Goal: Browse casually

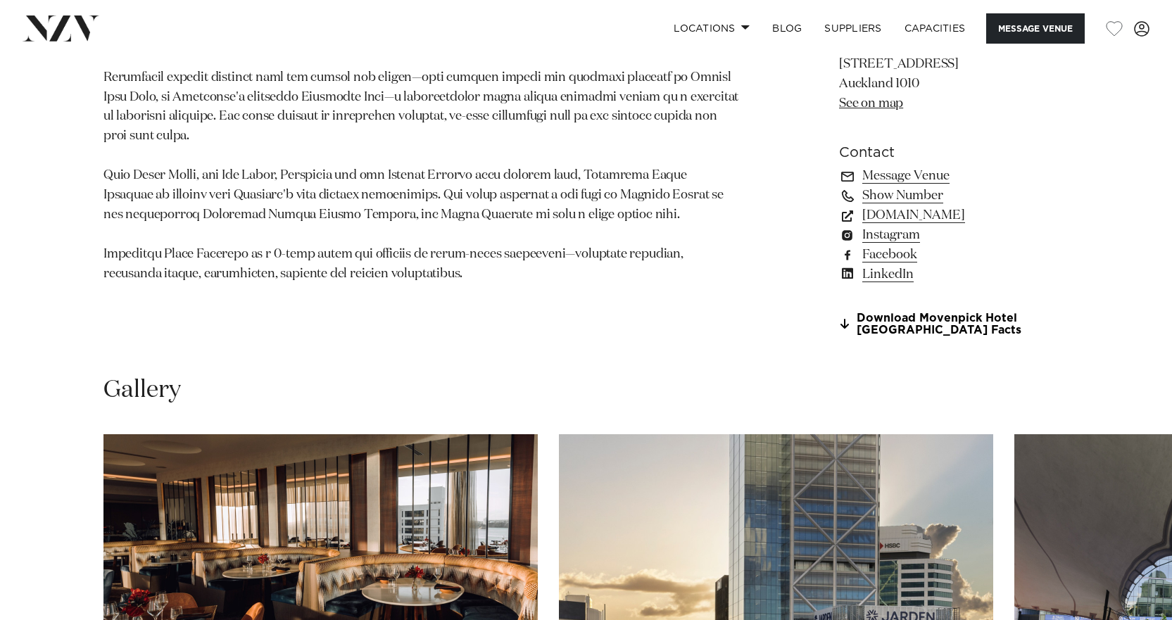
scroll to position [1236, 0]
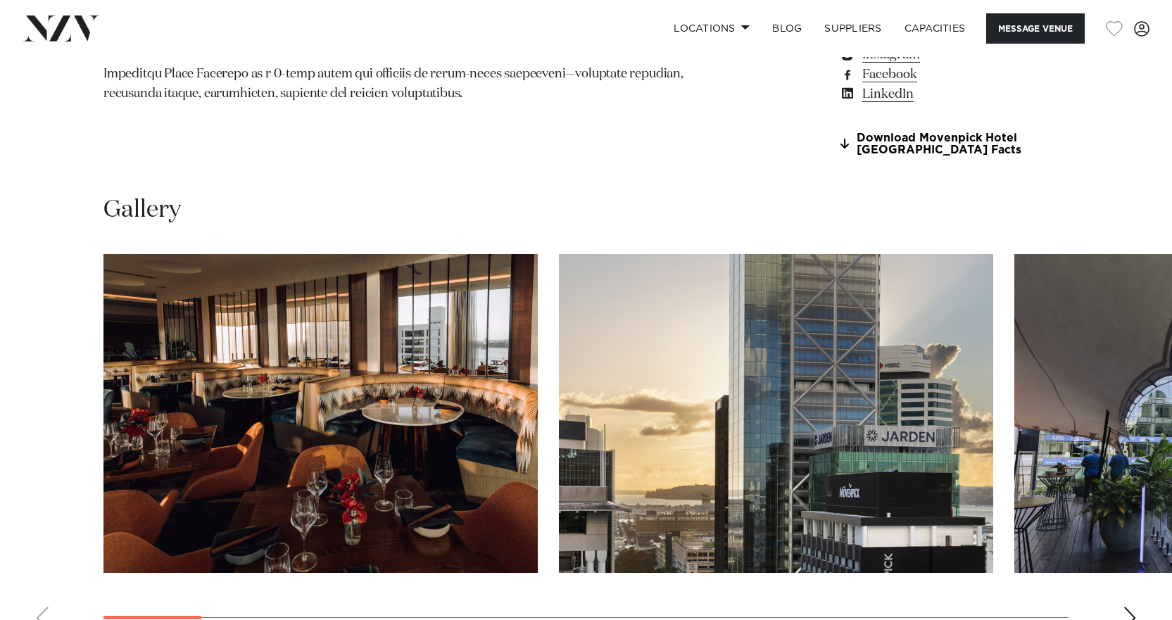
click at [793, 563] on img "2 / 21" at bounding box center [776, 413] width 434 height 319
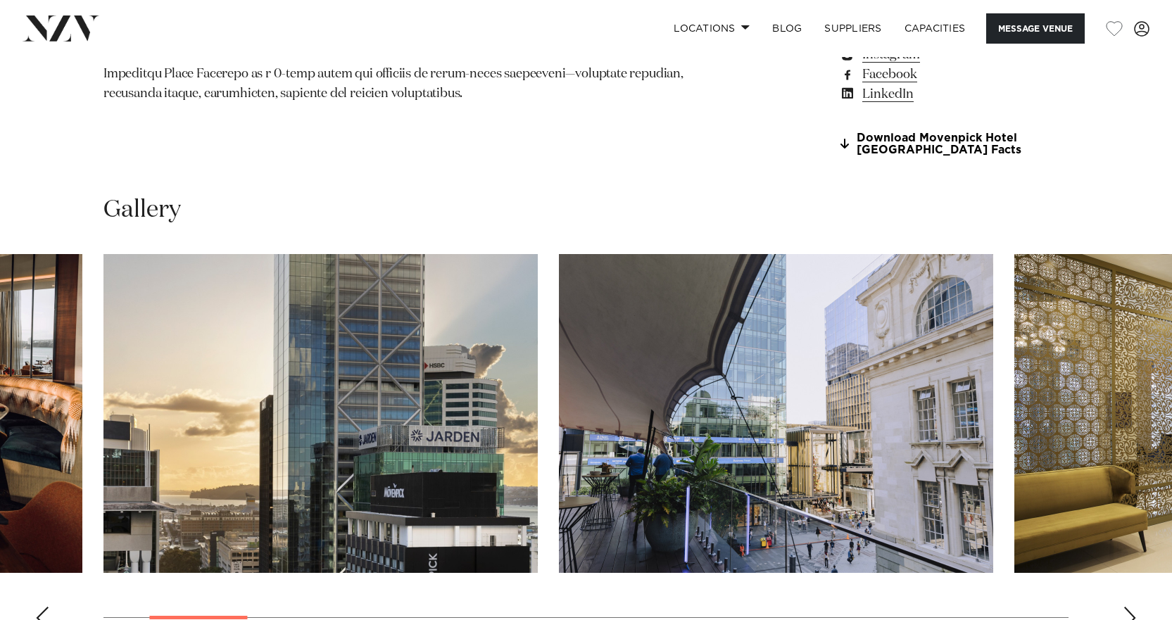
scroll to position [1447, 0]
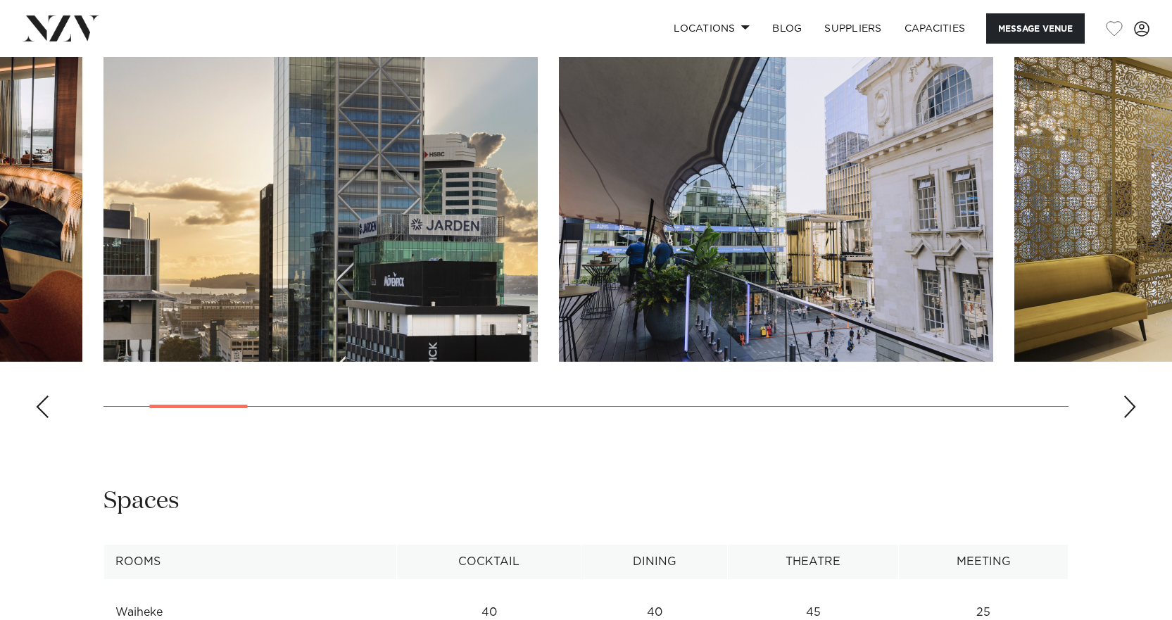
click at [1138, 418] on swiper-container at bounding box center [586, 236] width 1172 height 387
click at [1130, 409] on div "Next slide" at bounding box center [1130, 407] width 14 height 23
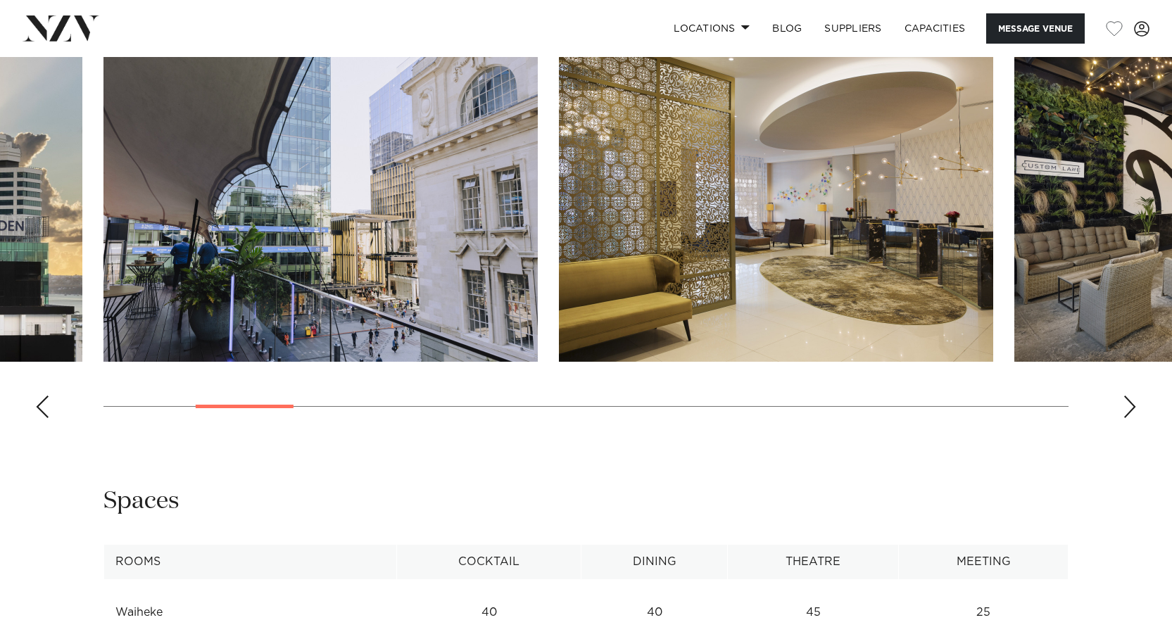
click at [1129, 409] on div "Next slide" at bounding box center [1130, 407] width 14 height 23
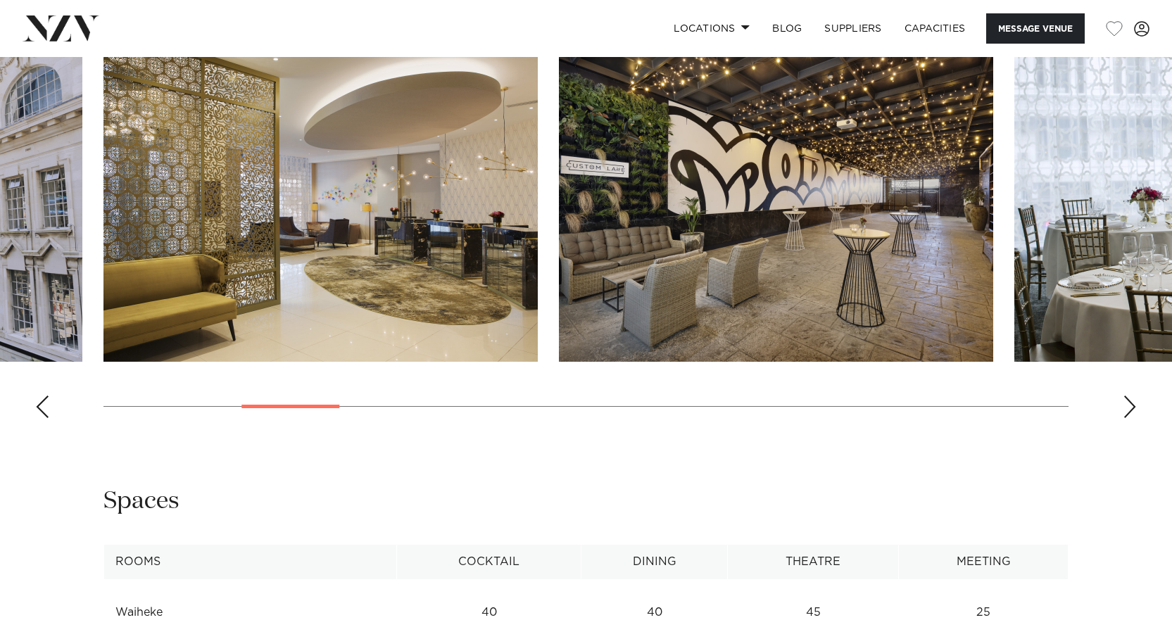
click at [1128, 408] on div "Next slide" at bounding box center [1130, 407] width 14 height 23
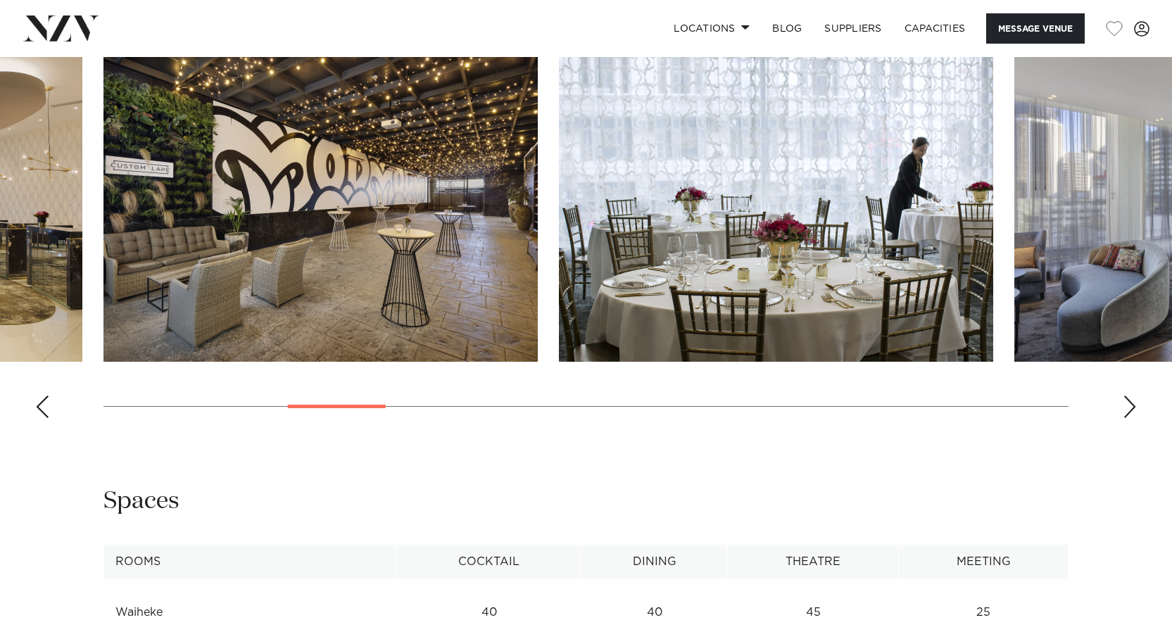
click at [1128, 408] on div "Next slide" at bounding box center [1130, 407] width 14 height 23
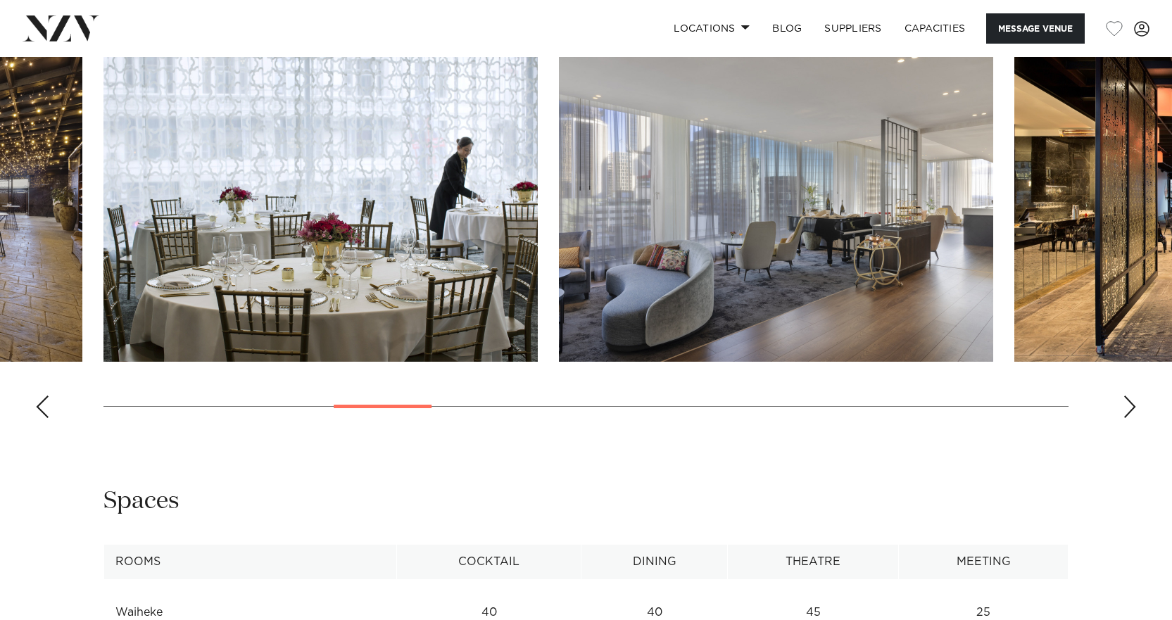
click at [1128, 408] on div "Next slide" at bounding box center [1130, 407] width 14 height 23
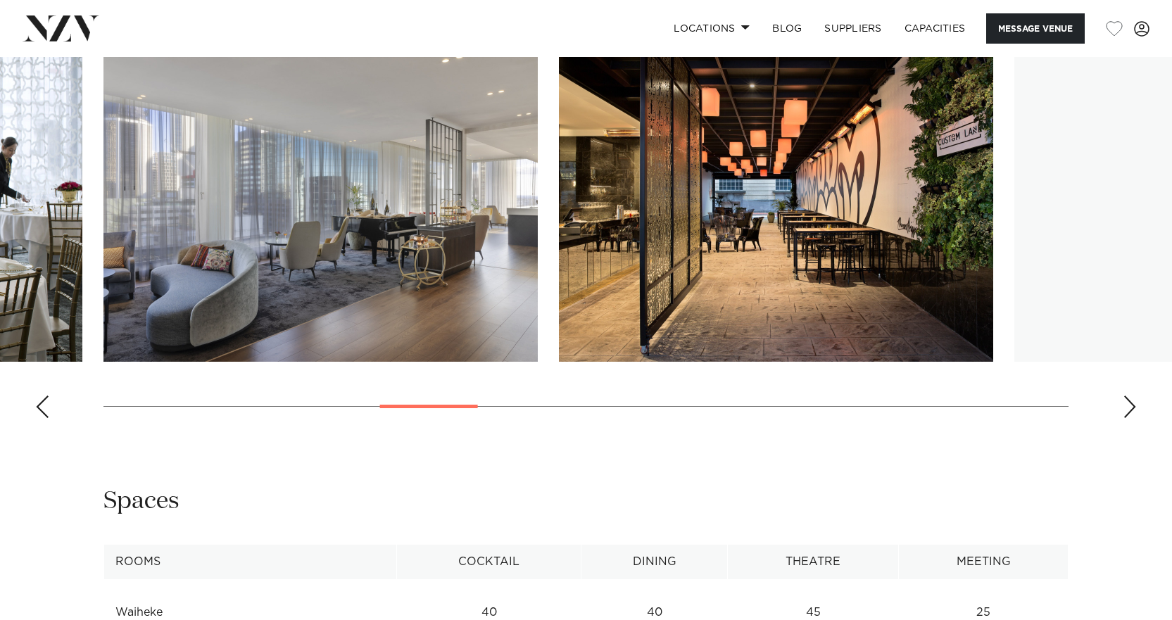
click at [1128, 408] on div "Next slide" at bounding box center [1130, 407] width 14 height 23
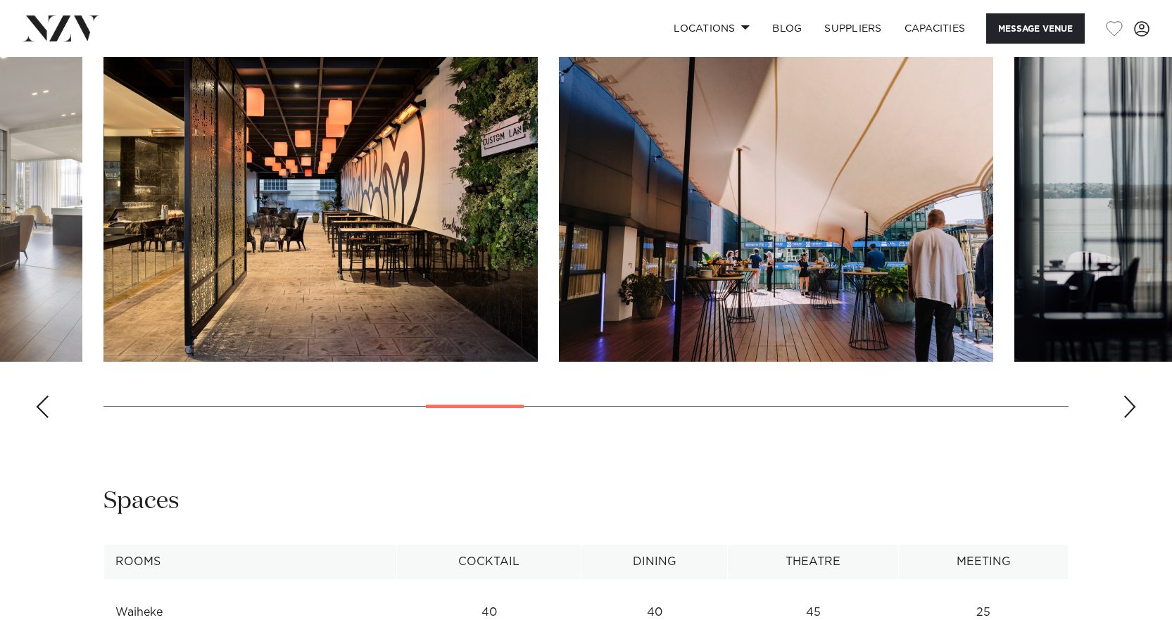
click at [1128, 408] on div "Next slide" at bounding box center [1130, 407] width 14 height 23
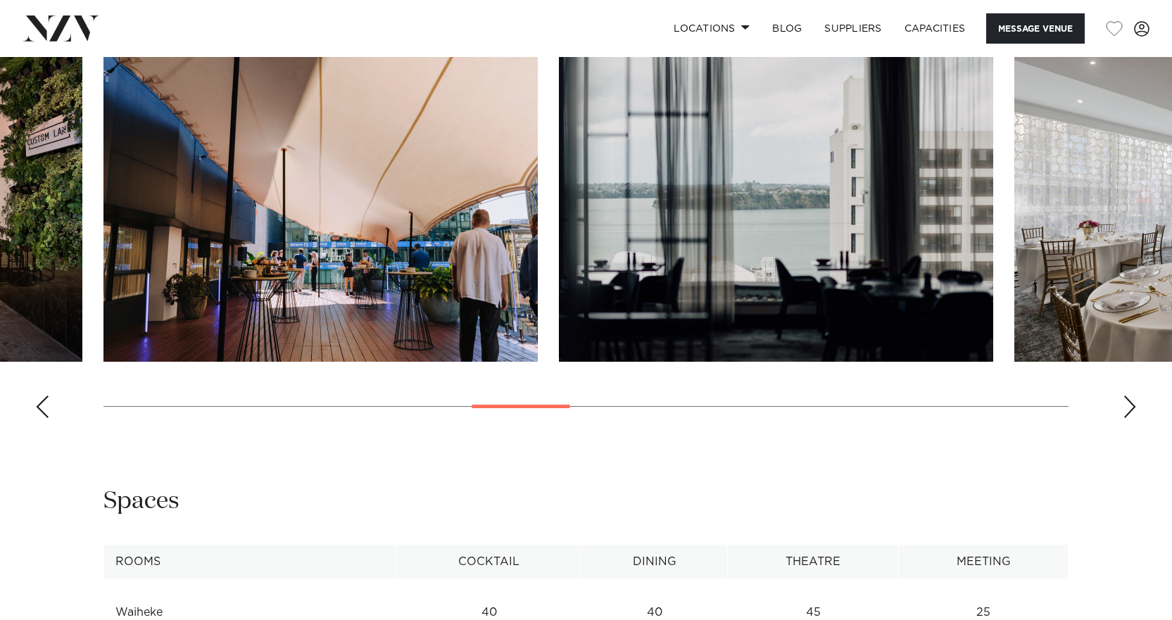
click at [1128, 408] on div "Next slide" at bounding box center [1130, 407] width 14 height 23
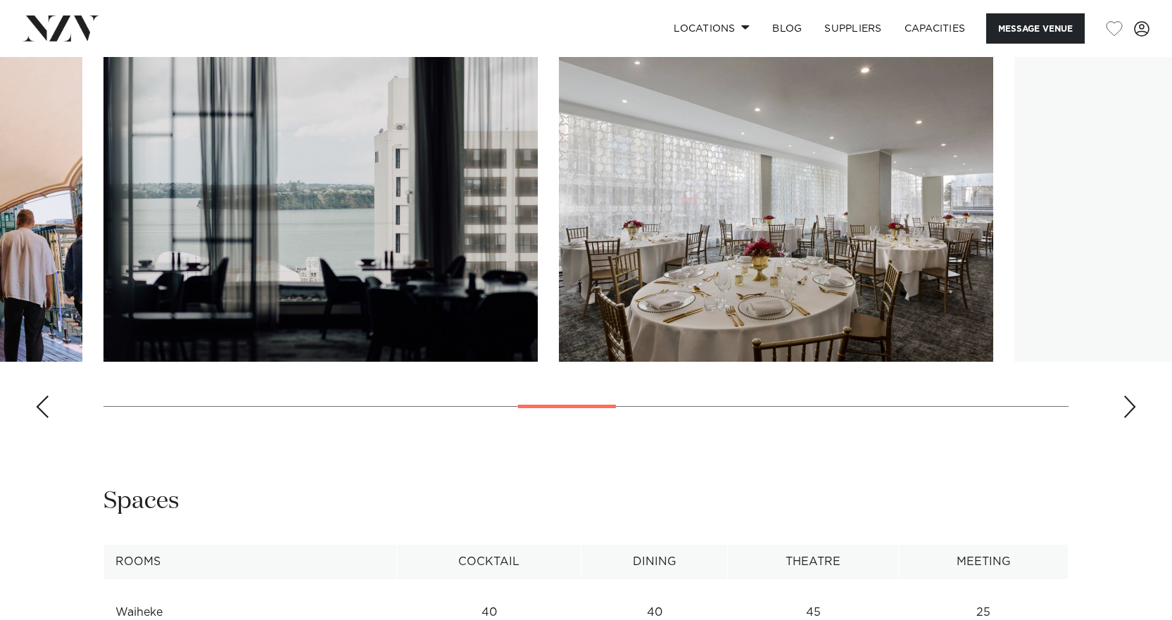
click at [1128, 408] on div "Next slide" at bounding box center [1130, 407] width 14 height 23
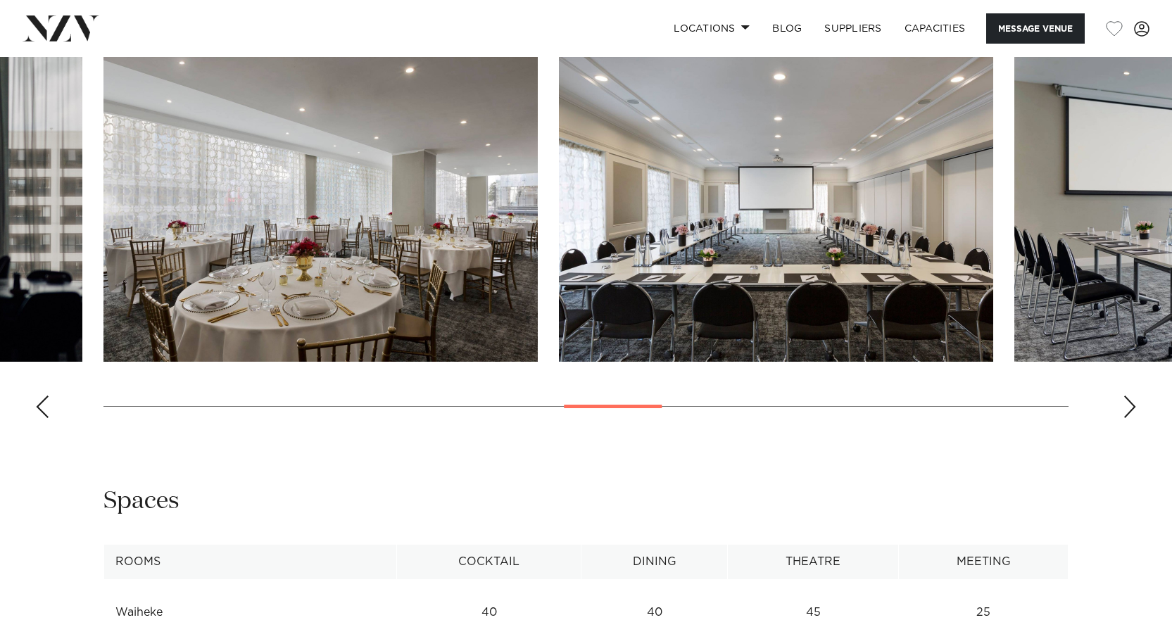
click at [1128, 408] on div "Next slide" at bounding box center [1130, 407] width 14 height 23
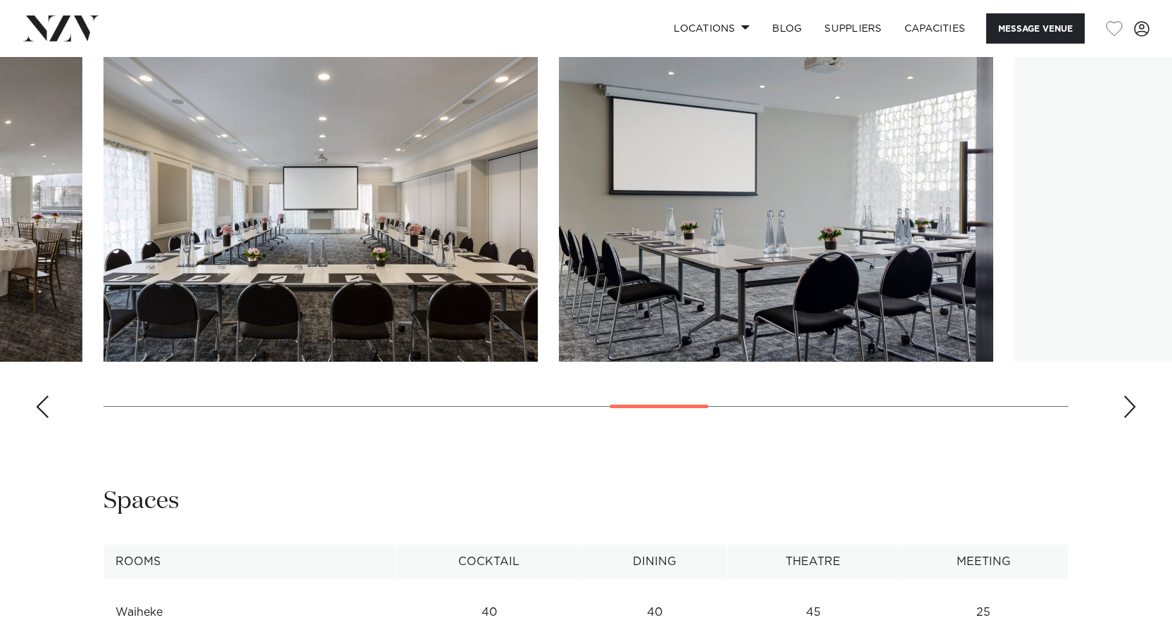
click at [1128, 408] on div "Next slide" at bounding box center [1130, 407] width 14 height 23
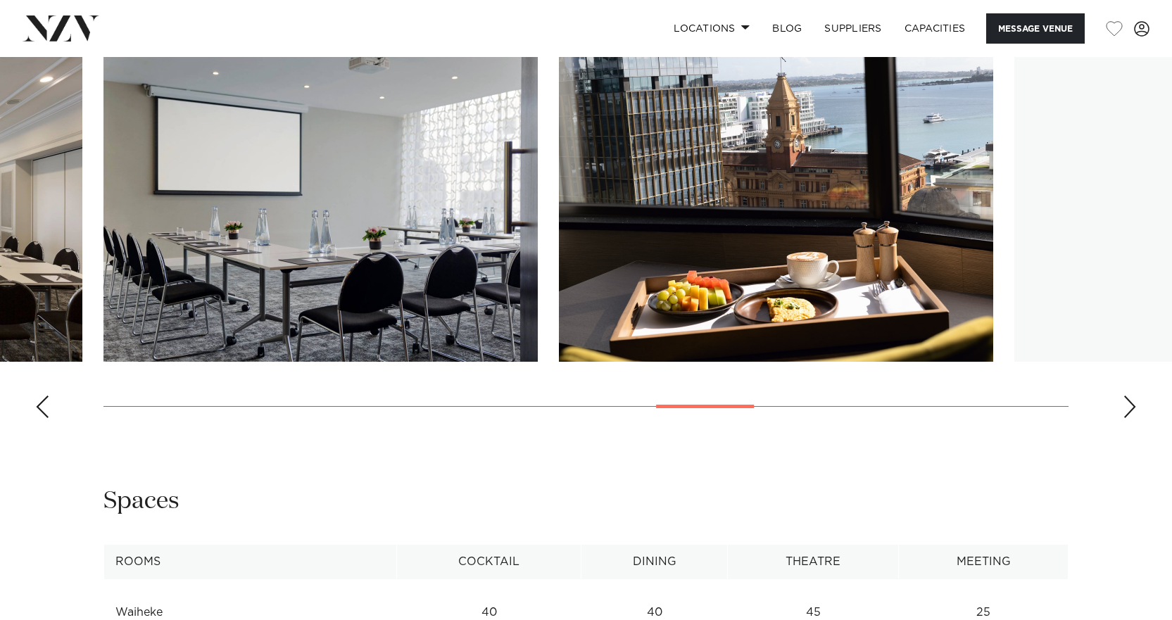
click at [1128, 408] on div "Next slide" at bounding box center [1130, 407] width 14 height 23
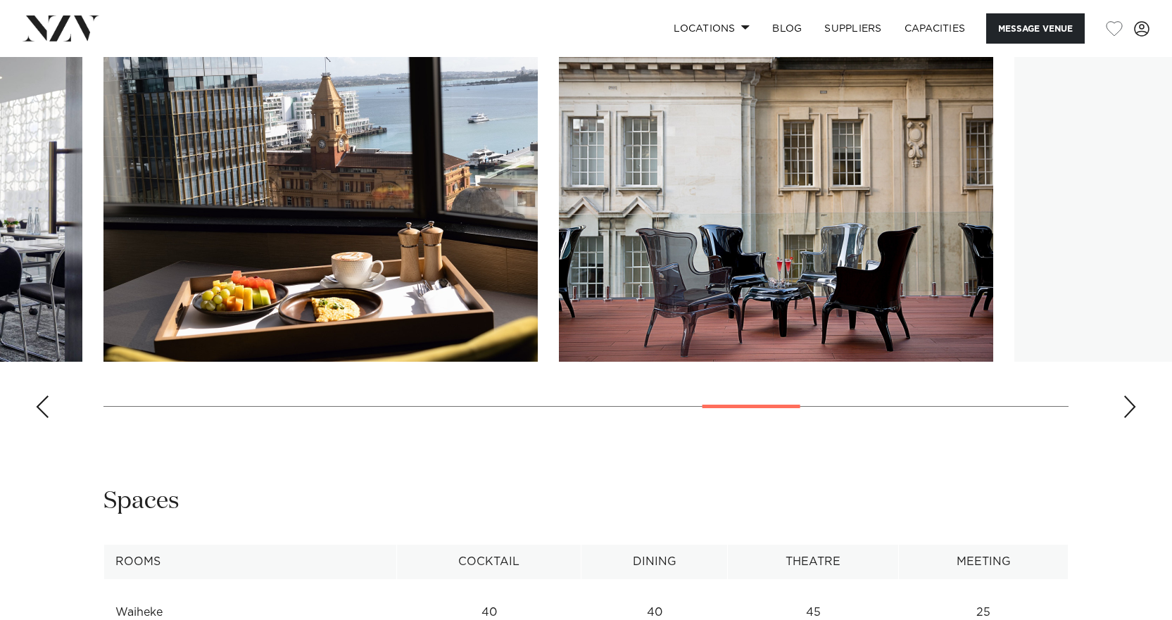
click at [1128, 408] on div "Next slide" at bounding box center [1130, 407] width 14 height 23
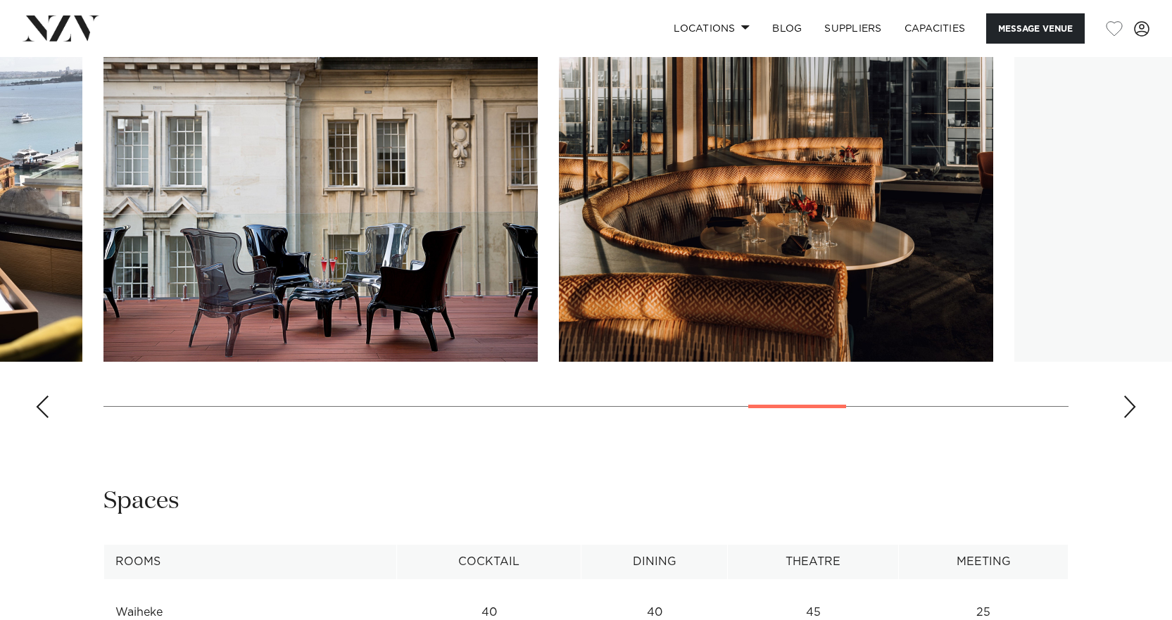
click at [1128, 408] on div "Next slide" at bounding box center [1130, 407] width 14 height 23
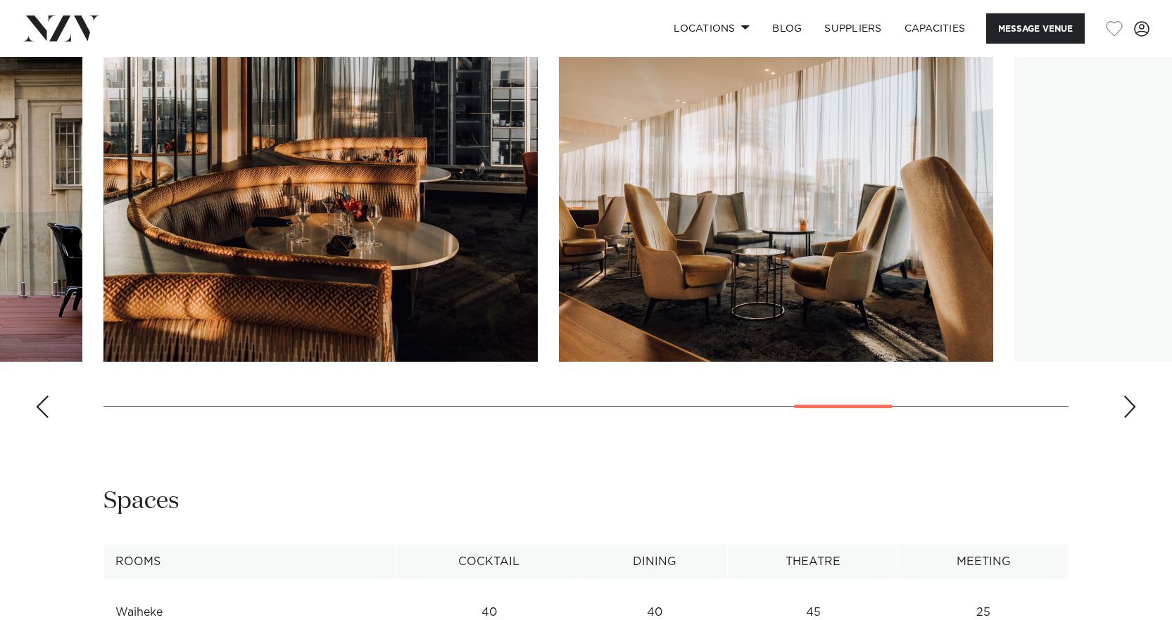
click at [1128, 408] on div "Next slide" at bounding box center [1130, 407] width 14 height 23
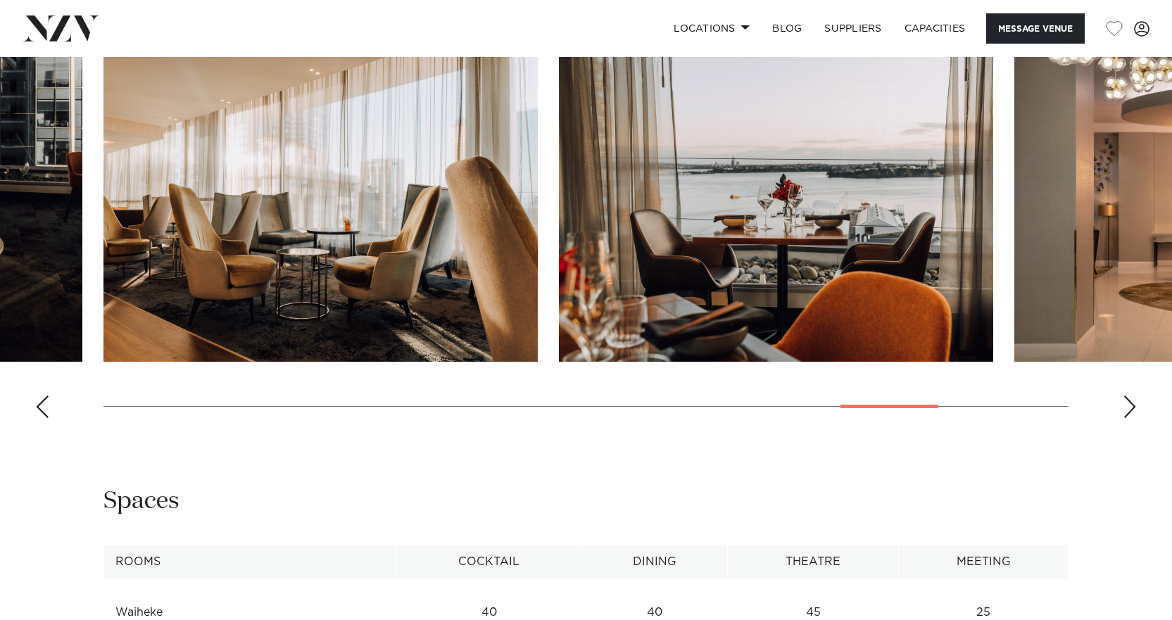
click at [1128, 408] on div "Next slide" at bounding box center [1130, 407] width 14 height 23
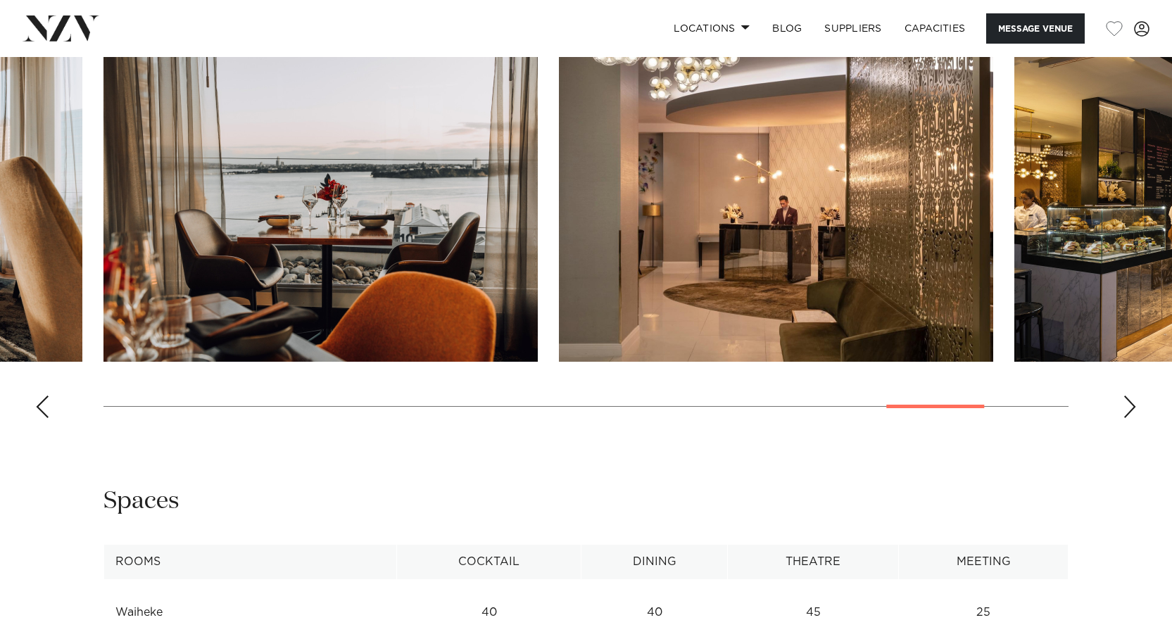
click at [1128, 408] on div "Next slide" at bounding box center [1130, 407] width 14 height 23
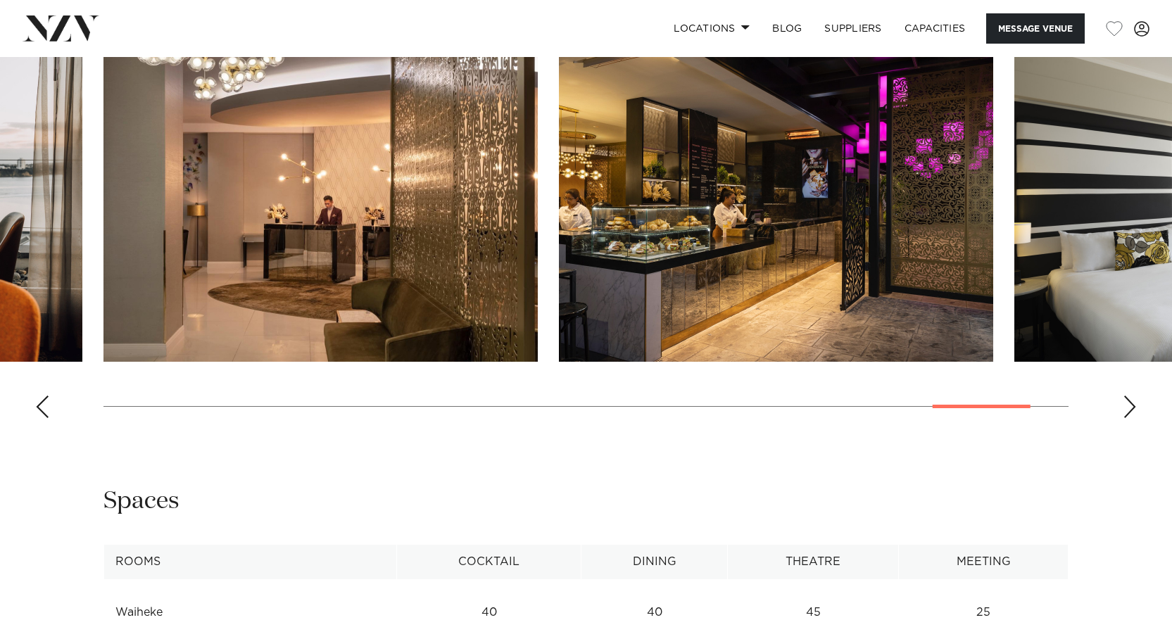
click at [1128, 408] on div "Next slide" at bounding box center [1130, 407] width 14 height 23
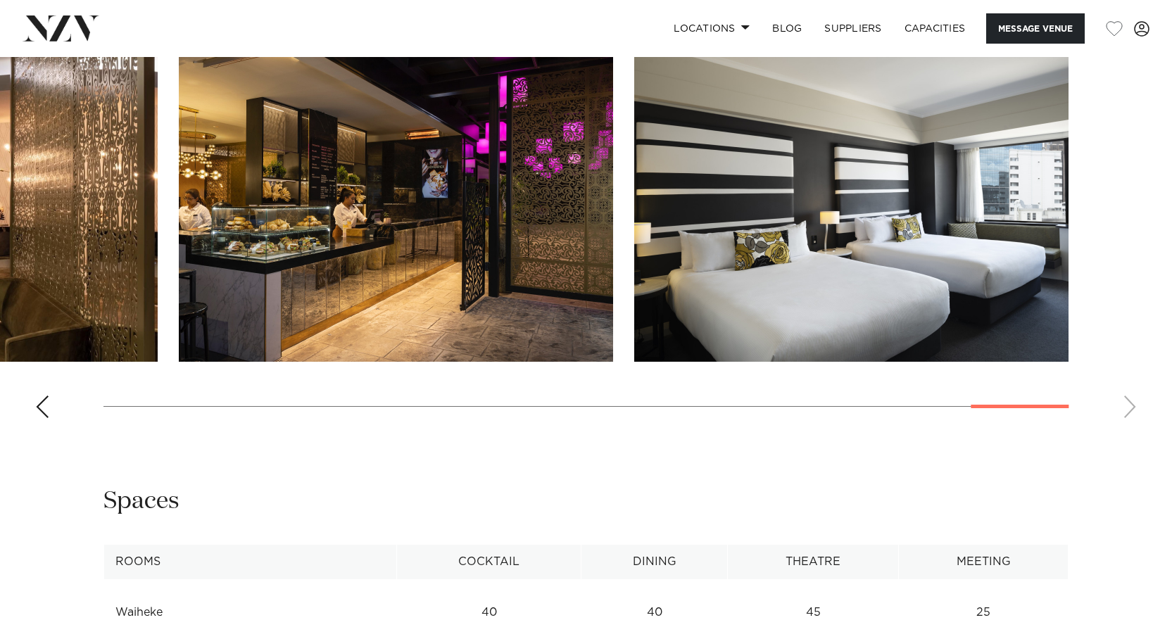
click at [1128, 408] on swiper-container at bounding box center [586, 236] width 1172 height 387
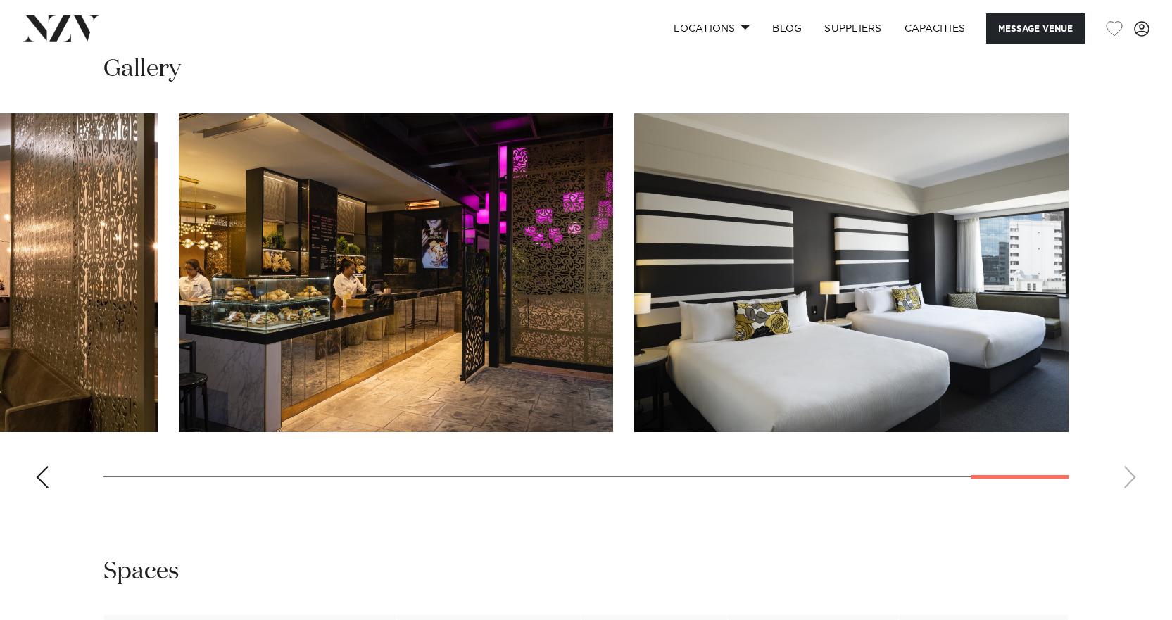
scroll to position [1025, 0]
